Goal: Task Accomplishment & Management: Manage account settings

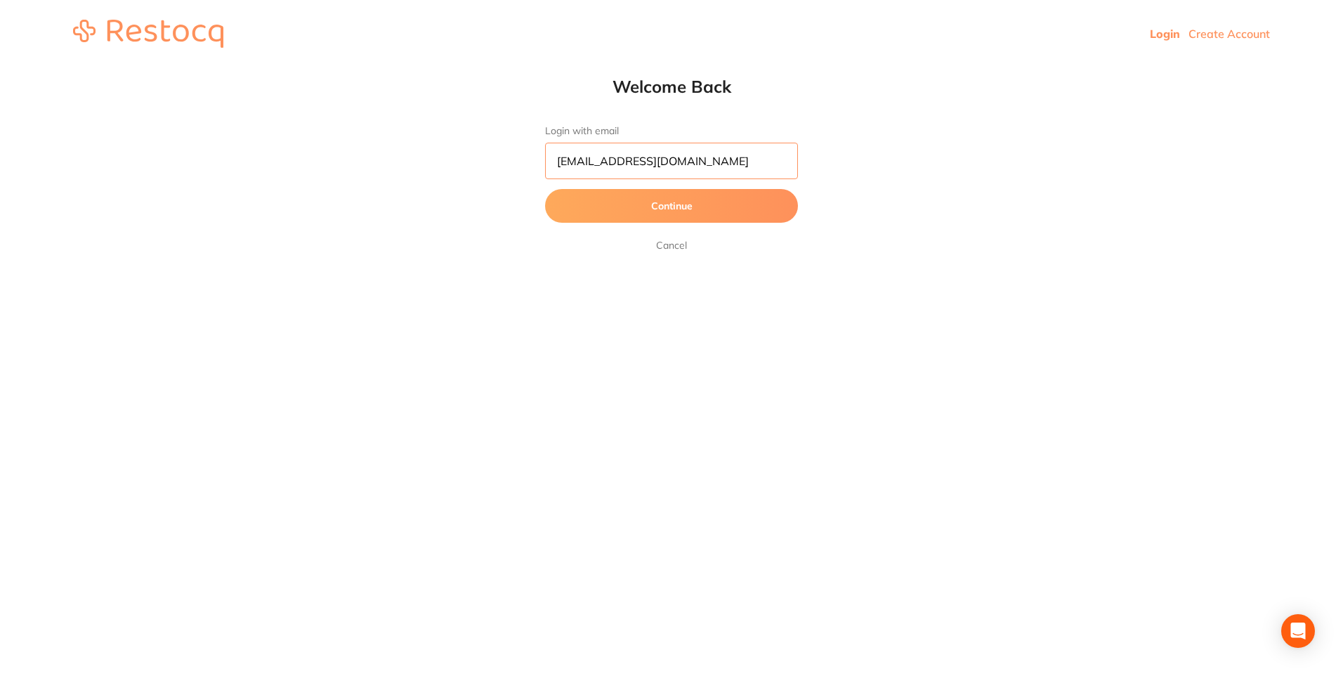
drag, startPoint x: 781, startPoint y: 159, endPoint x: 480, endPoint y: 147, distance: 301.6
click at [480, 67] on html "Login Create Account Welcome Back Login with email [EMAIL_ADDRESS][DOMAIN_NAME]…" at bounding box center [671, 33] width 1343 height 67
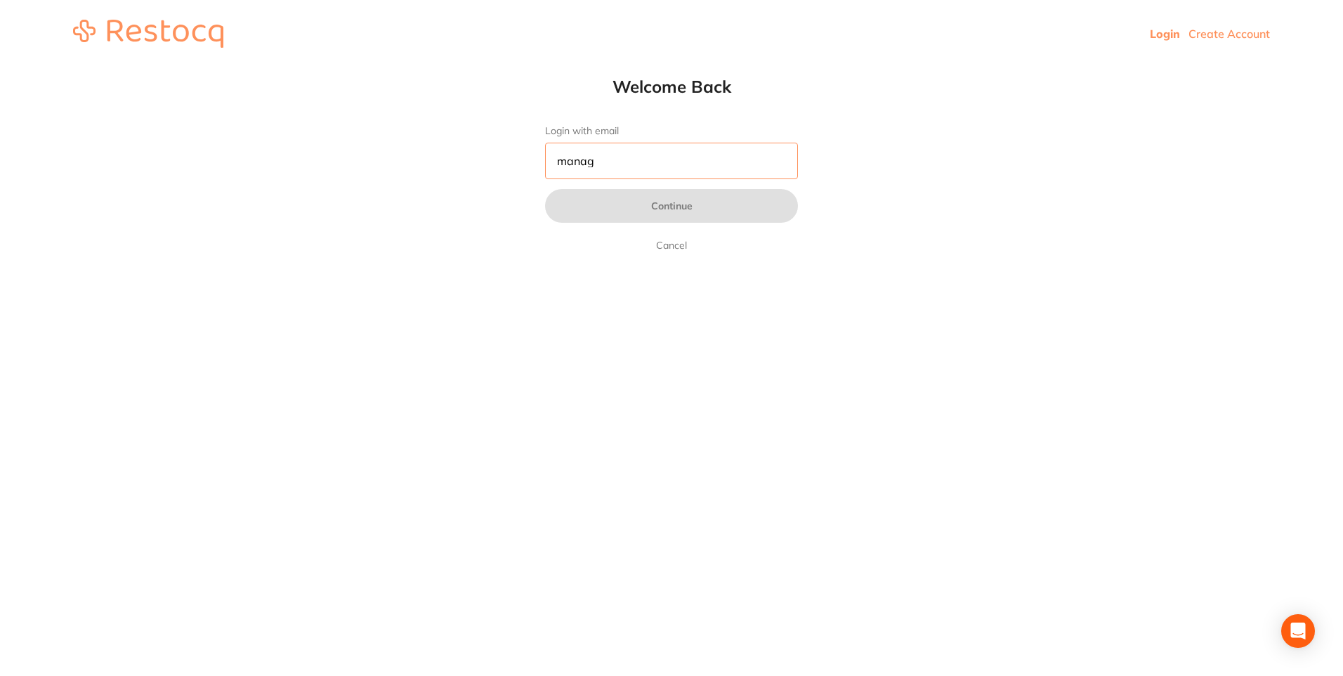
type input "[EMAIL_ADDRESS][DOMAIN_NAME]"
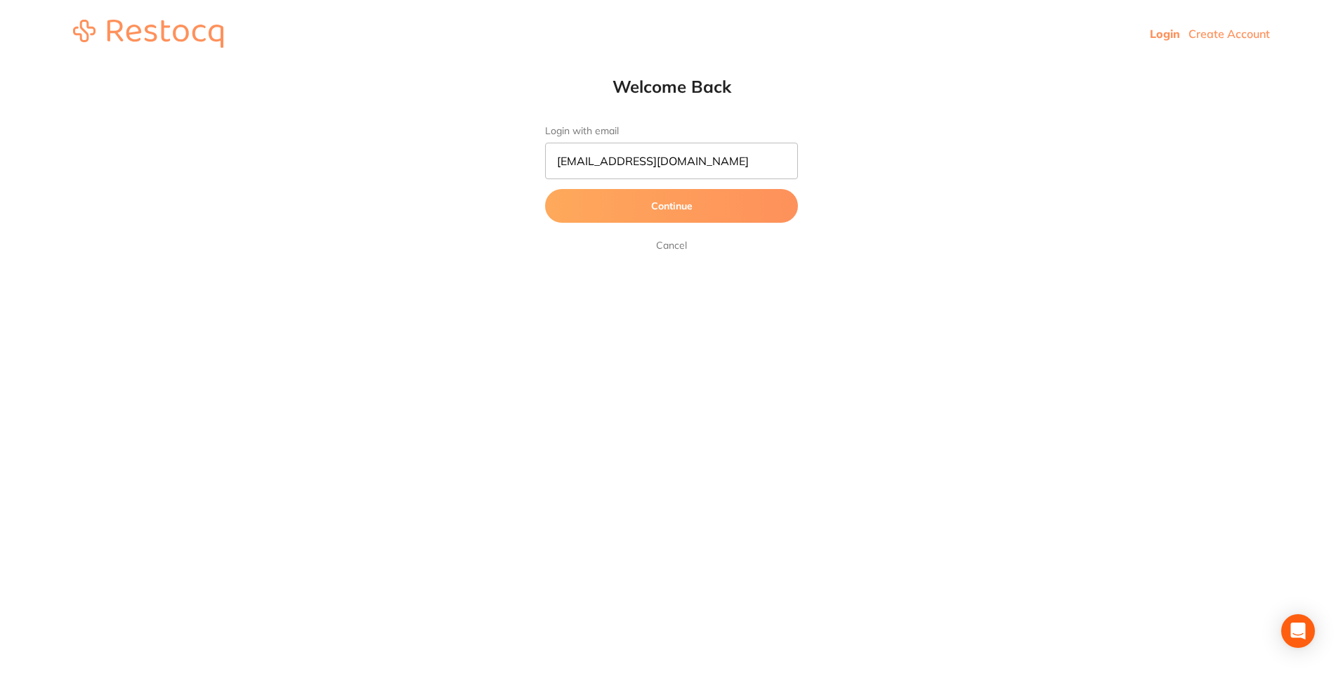
click link "Cancel" at bounding box center [671, 245] width 37 height 17
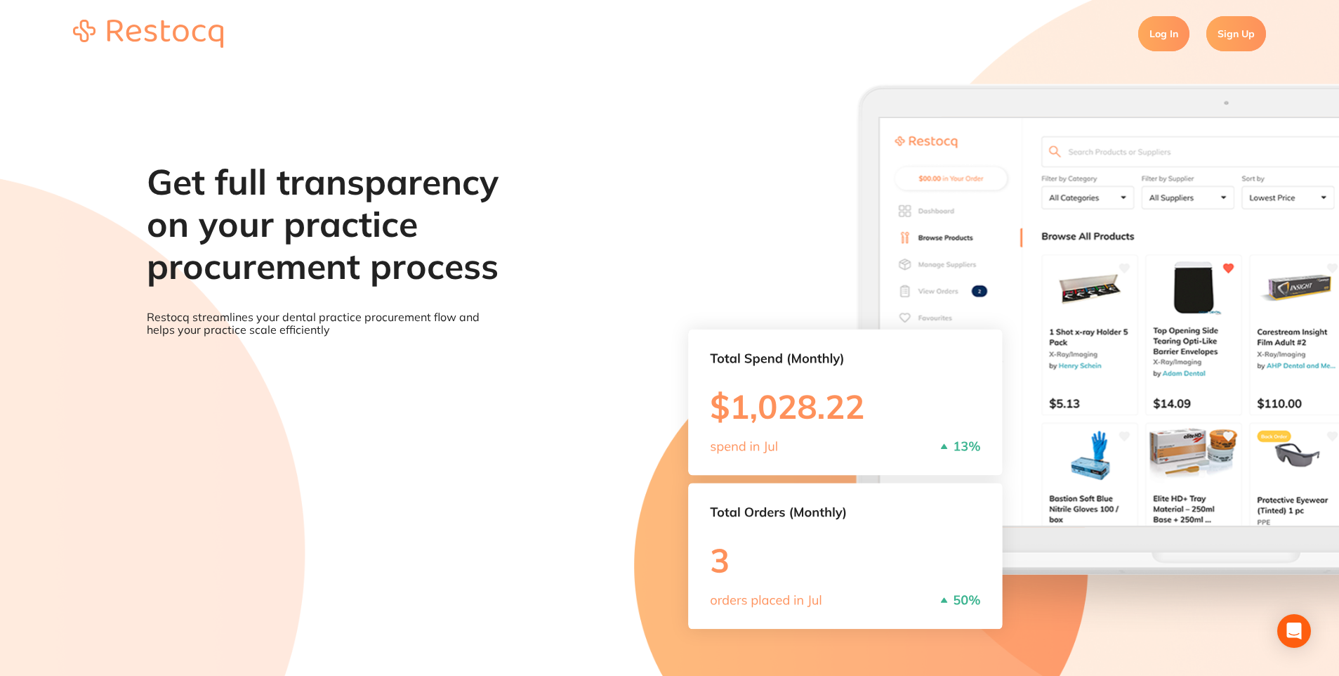
click at [1203, 41] on section "Log In Sign Up" at bounding box center [669, 33] width 1339 height 67
click at [1173, 33] on link "Log In" at bounding box center [1163, 33] width 51 height 35
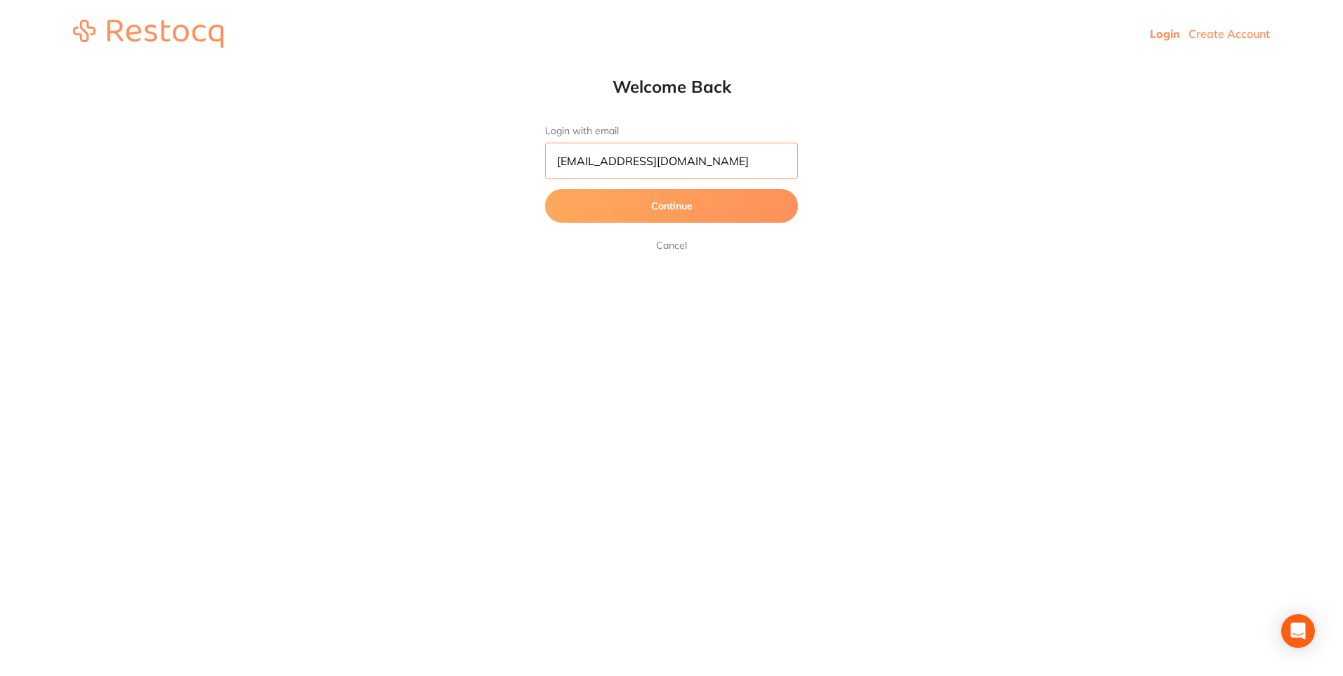
drag, startPoint x: 770, startPoint y: 163, endPoint x: 607, endPoint y: 158, distance: 162.3
click at [607, 158] on input "[EMAIL_ADDRESS][DOMAIN_NAME]" at bounding box center [671, 161] width 253 height 37
type input "[EMAIL_ADDRESS][DOMAIN_NAME]"
click at [666, 211] on button "Continue" at bounding box center [671, 206] width 253 height 34
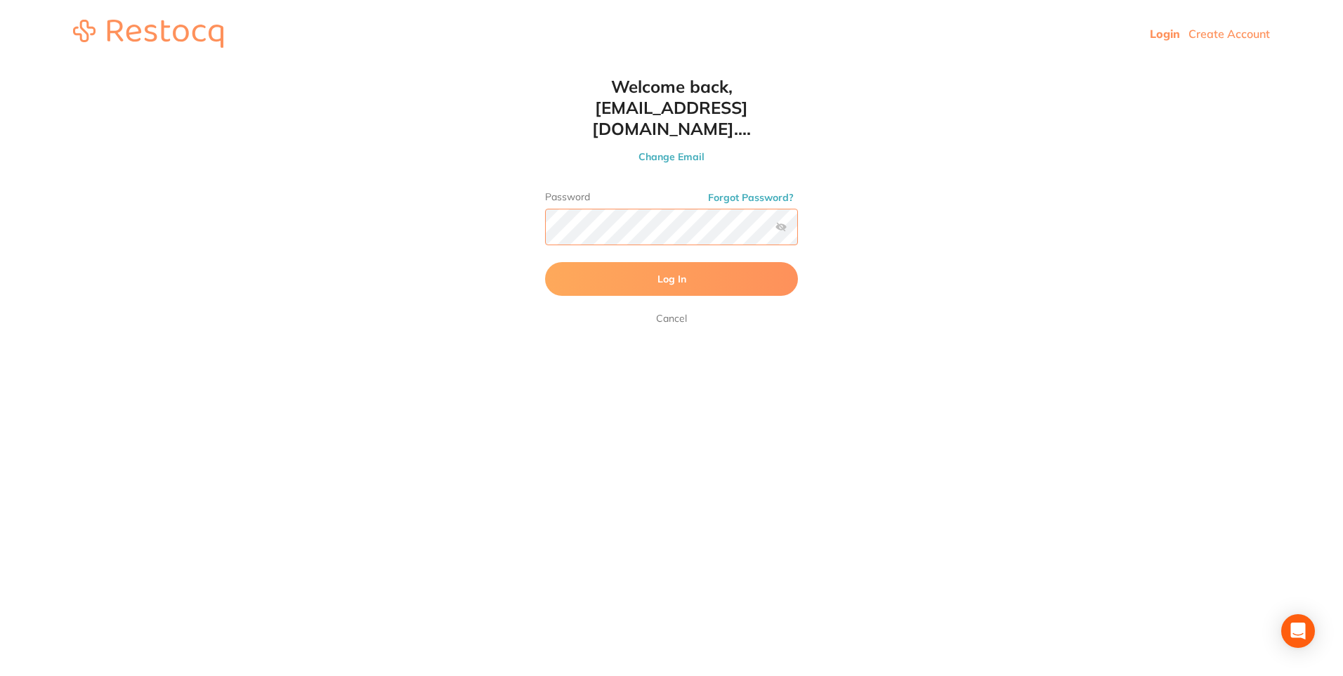
click at [545, 262] on button "Log In" at bounding box center [671, 279] width 253 height 34
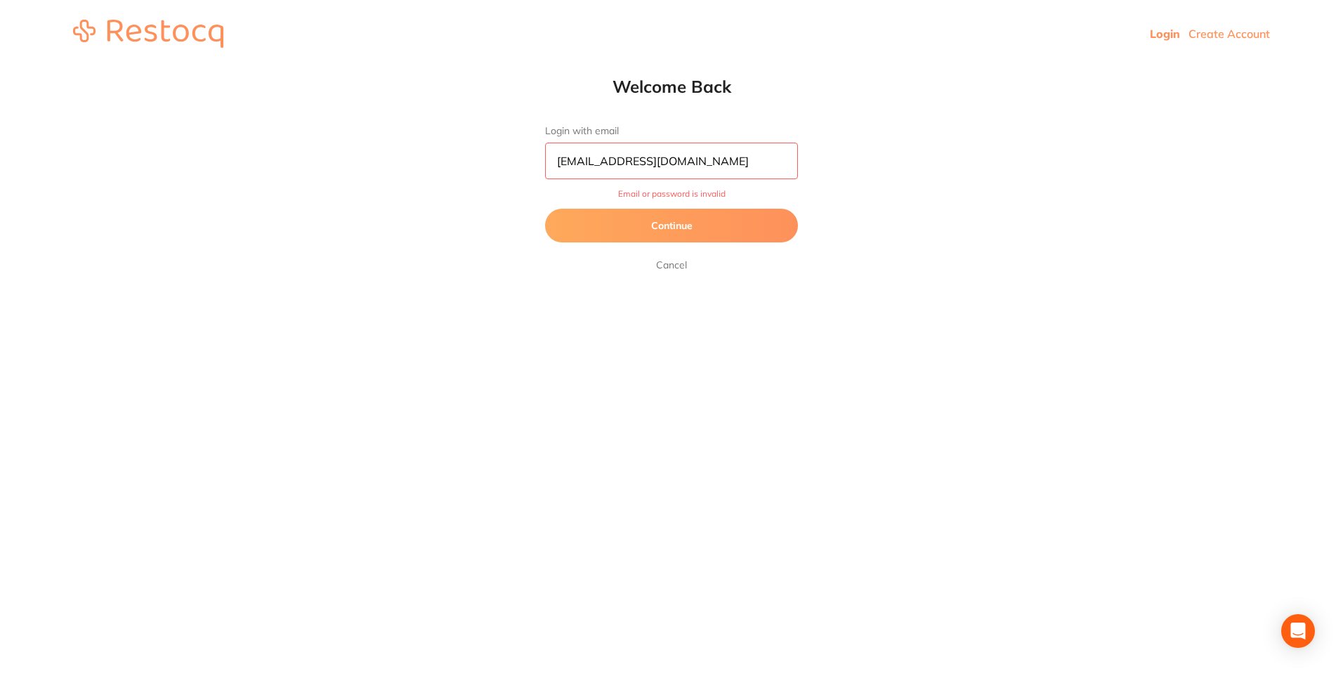
click at [659, 219] on button "Continue" at bounding box center [671, 226] width 253 height 34
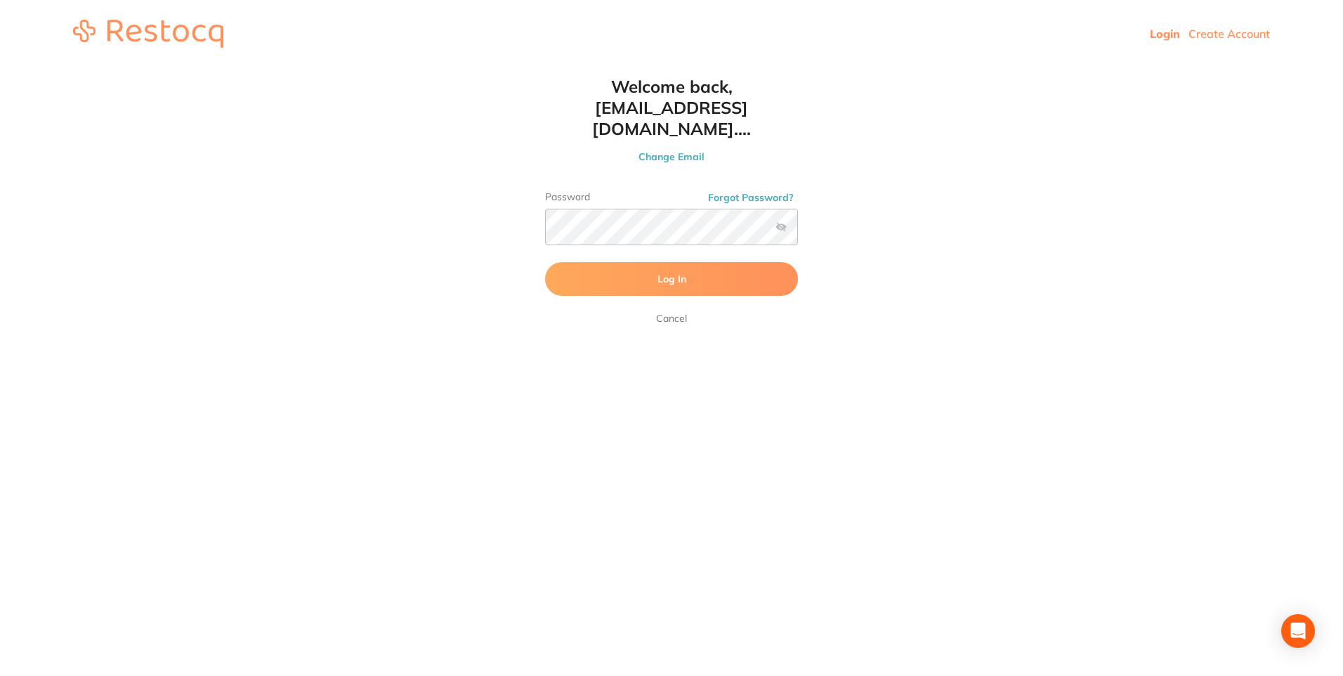
click at [782, 221] on label at bounding box center [780, 226] width 11 height 11
click at [798, 231] on input "checkbox" at bounding box center [798, 231] width 0 height 0
click at [545, 262] on button "Log In" at bounding box center [671, 279] width 253 height 34
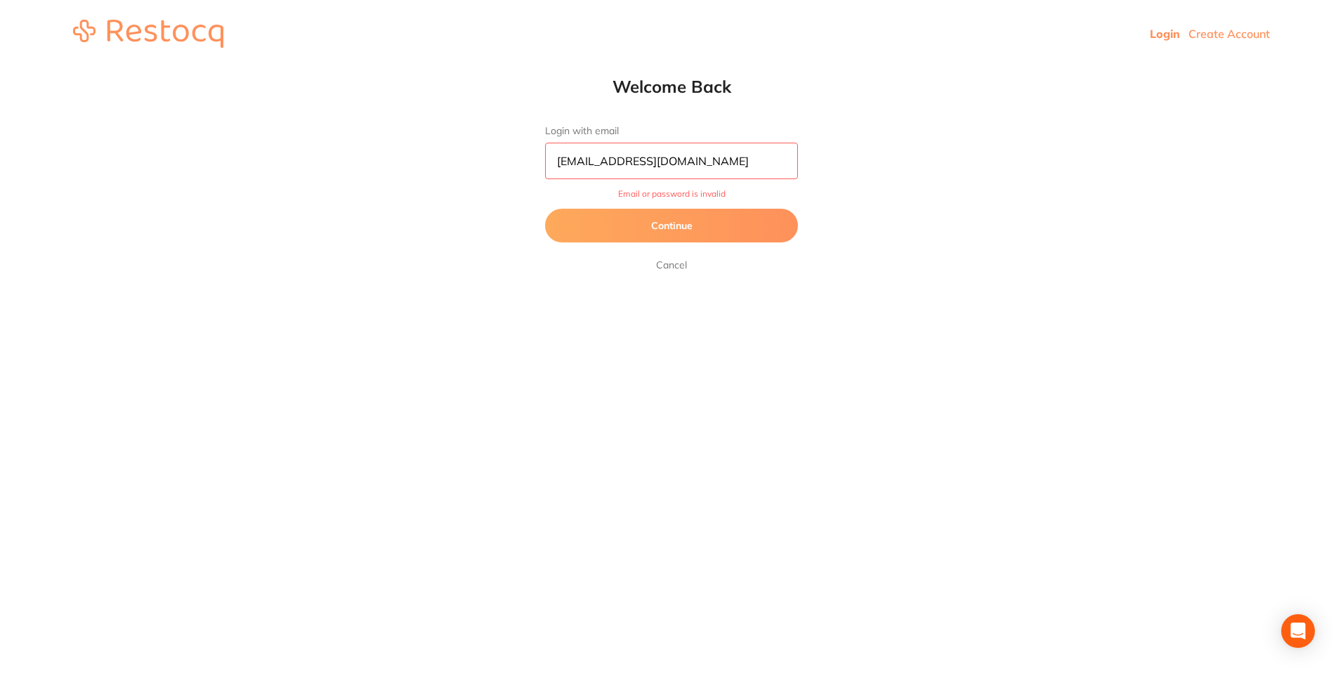
click at [669, 218] on button "Continue" at bounding box center [671, 226] width 253 height 34
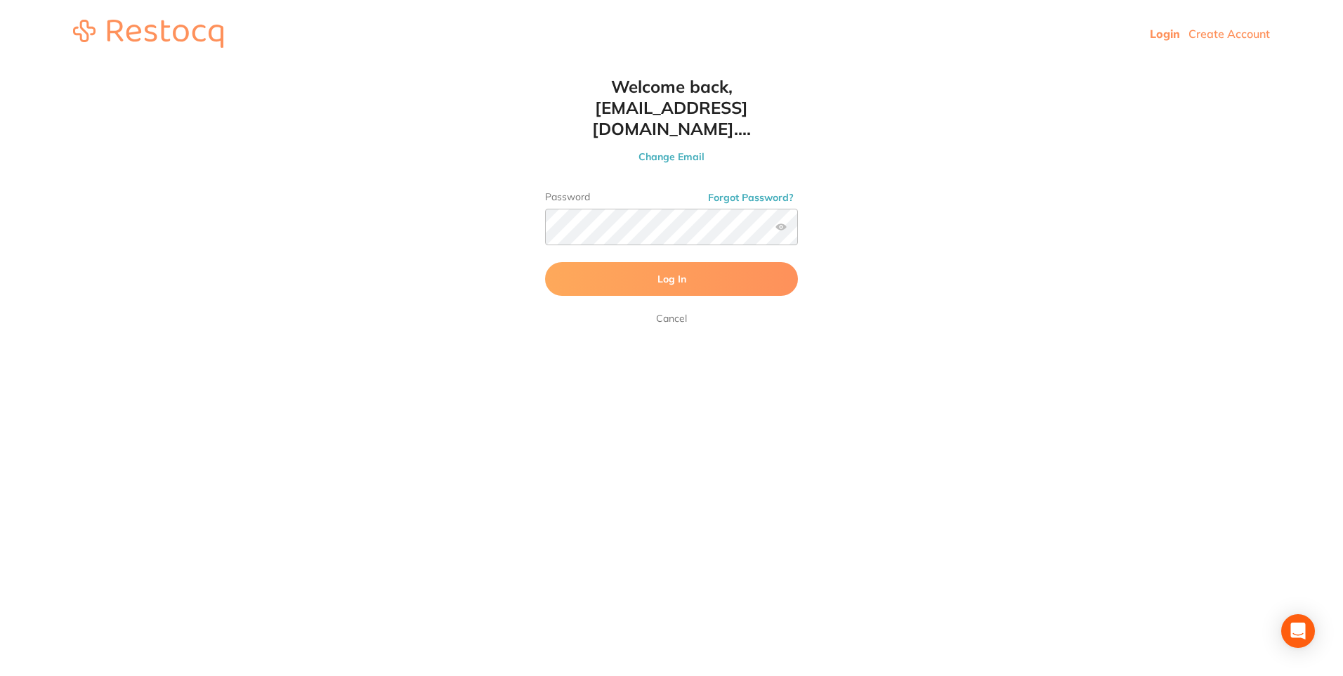
click at [721, 262] on button "Log In" at bounding box center [671, 279] width 253 height 34
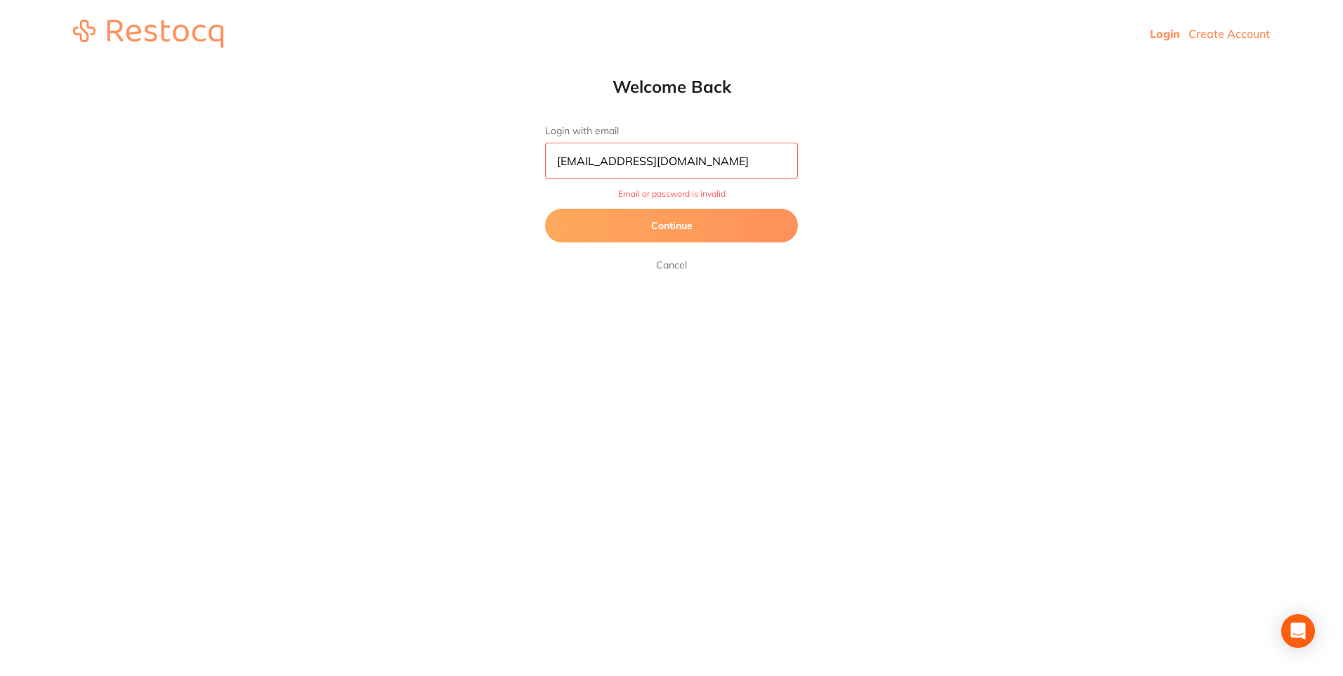
click at [712, 225] on button "Continue" at bounding box center [671, 226] width 253 height 34
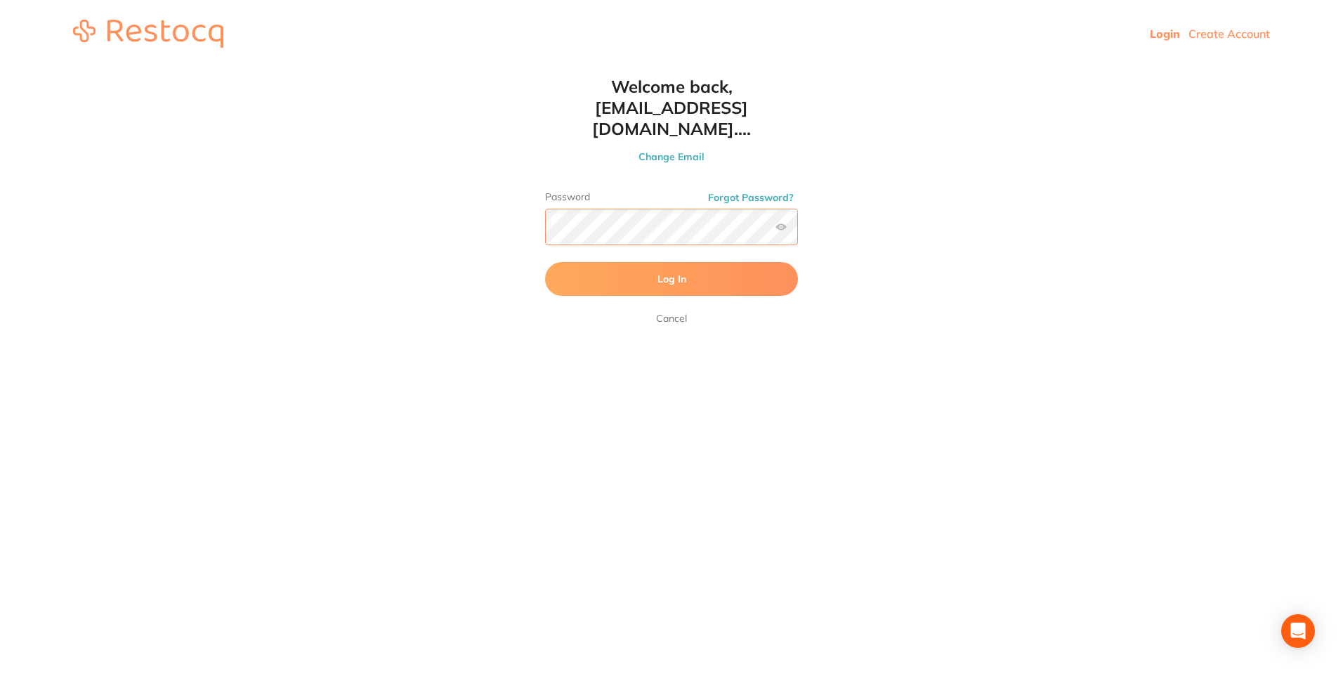
click at [545, 262] on button "Log In" at bounding box center [671, 279] width 253 height 34
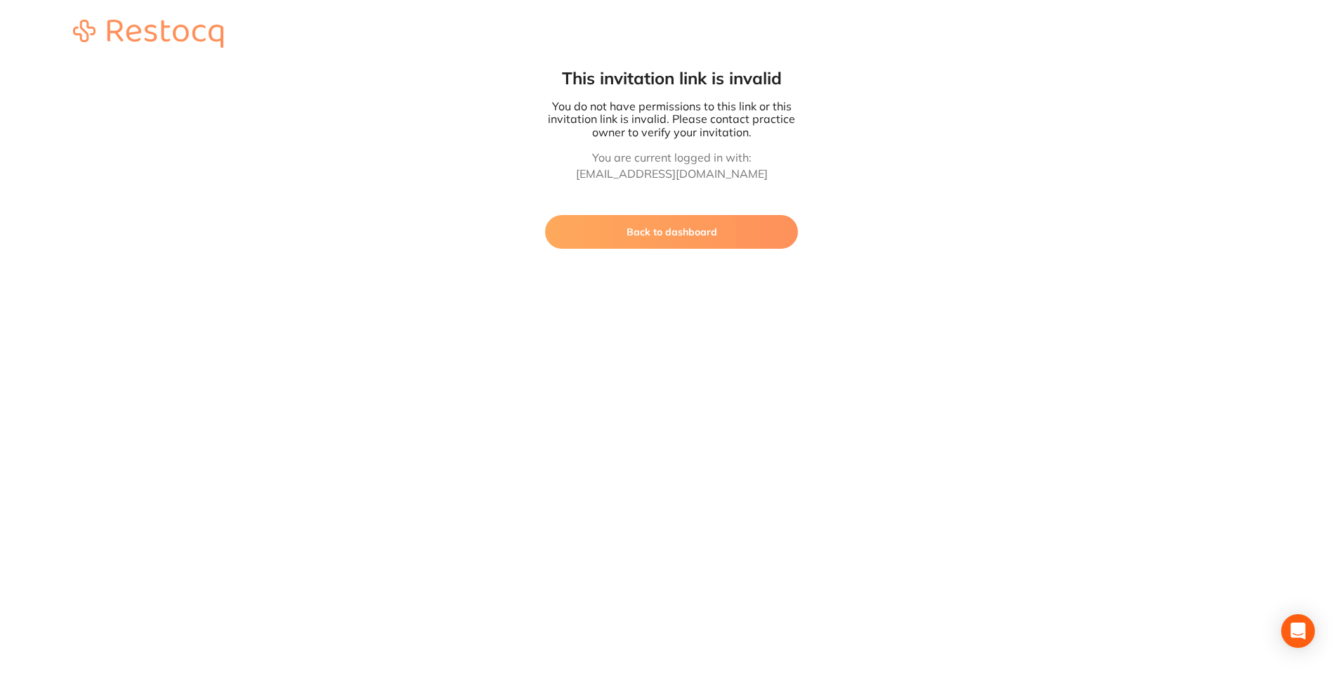
click at [669, 232] on button "Back to dashboard" at bounding box center [671, 232] width 253 height 34
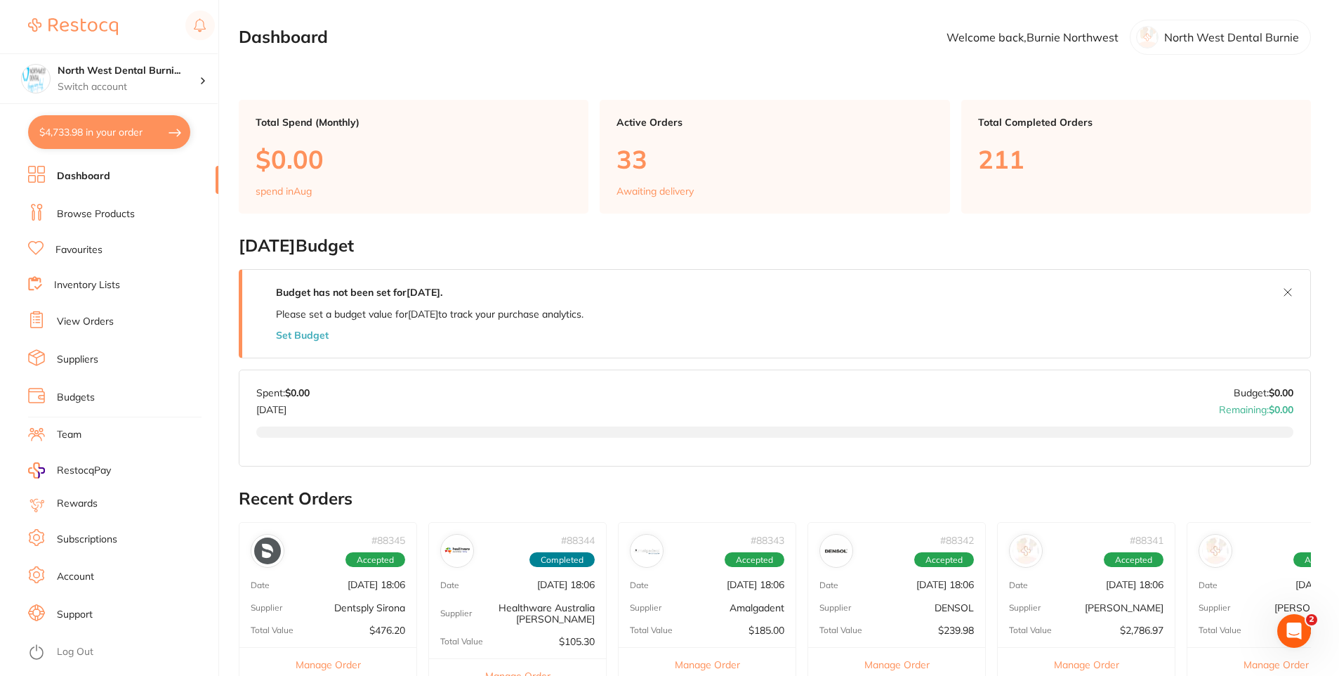
click at [81, 330] on li "View Orders" at bounding box center [123, 321] width 190 height 21
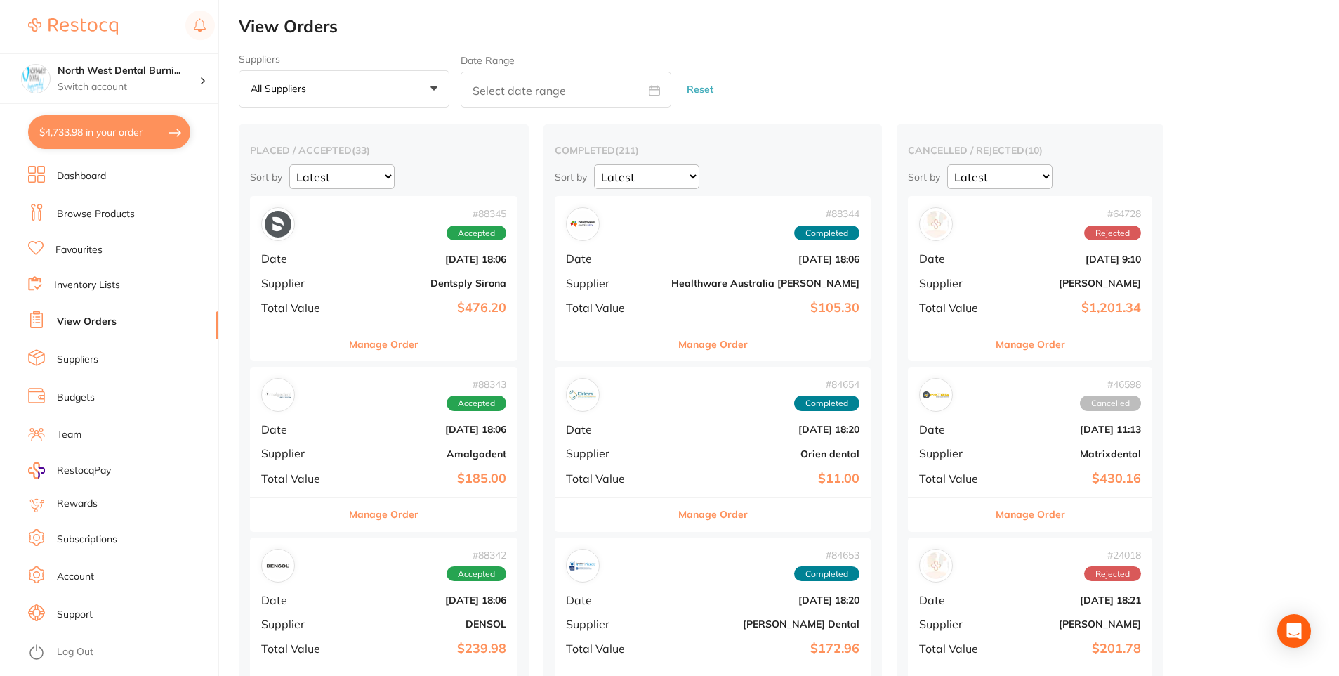
click at [379, 97] on button "All suppliers +0" at bounding box center [344, 89] width 211 height 38
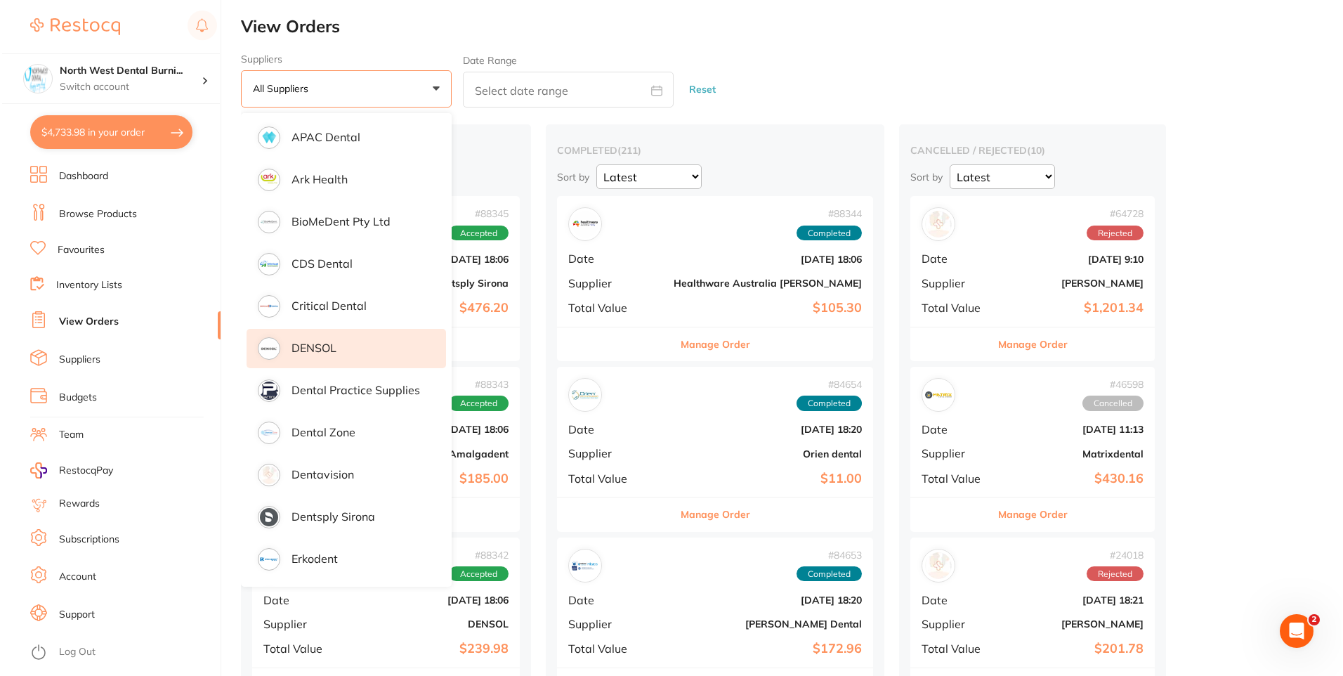
scroll to position [211, 0]
click at [317, 357] on li "DENSOL" at bounding box center [343, 342] width 199 height 39
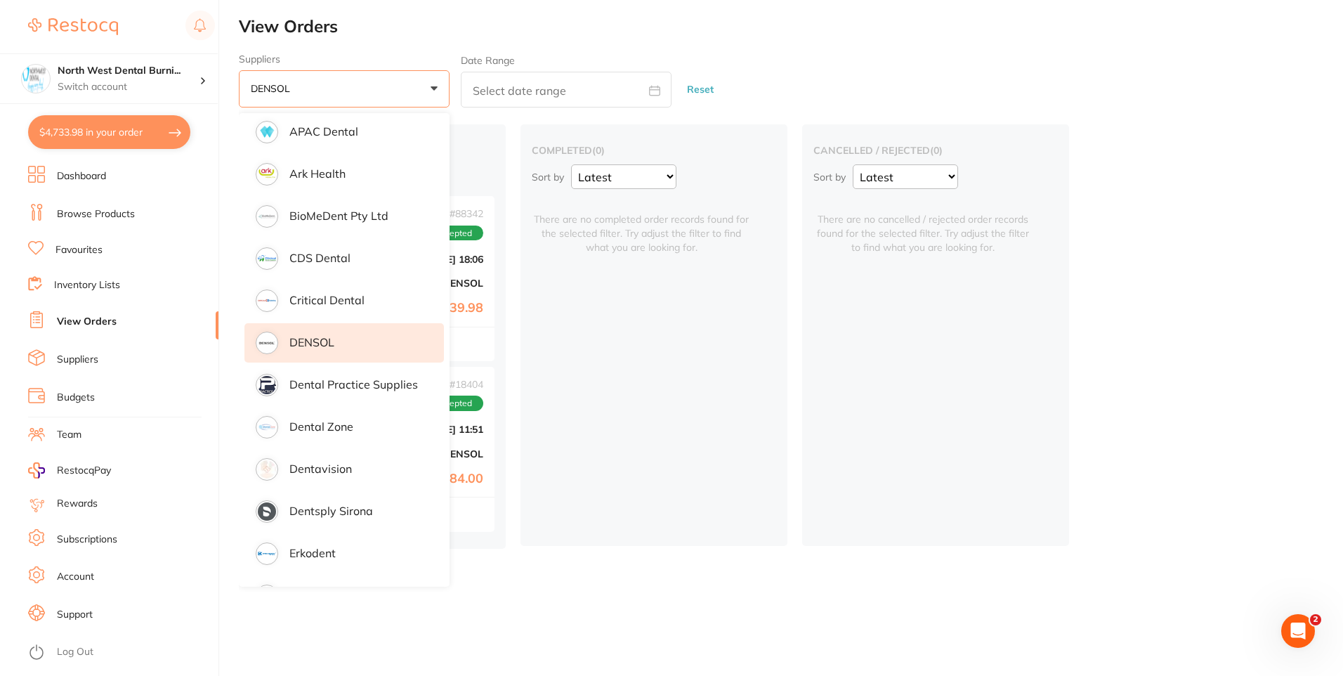
click at [1119, 299] on div "placed / accepted ( 2 ) Sort by Latest Notification # 88342 Accepted Date [DATE…" at bounding box center [791, 335] width 1104 height 423
